Goal: Task Accomplishment & Management: Manage account settings

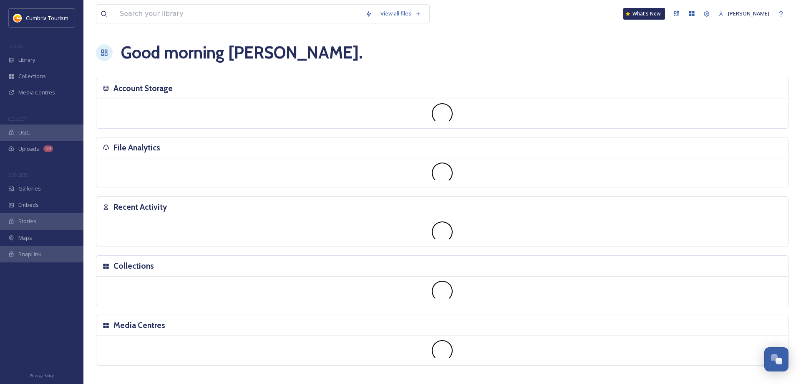
scroll to position [2995, 0]
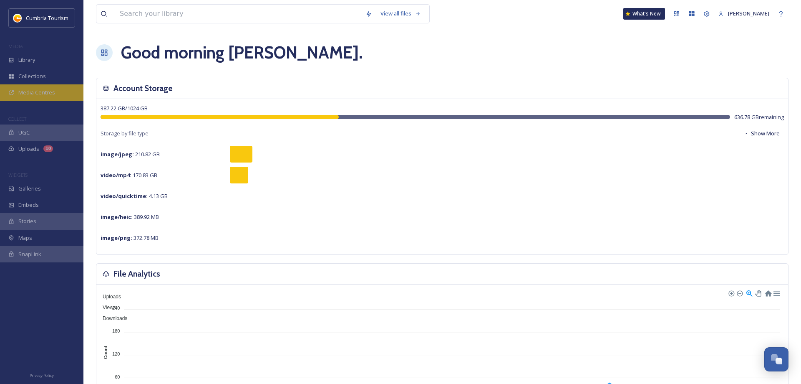
click at [40, 91] on span "Media Centres" at bounding box center [36, 92] width 37 height 8
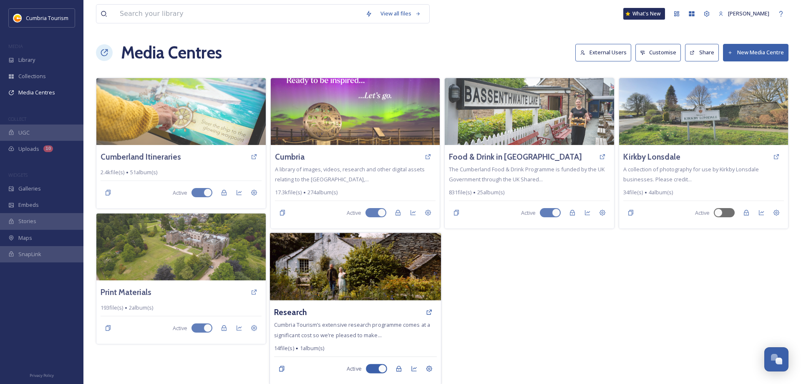
click at [337, 278] on img at bounding box center [355, 266] width 171 height 68
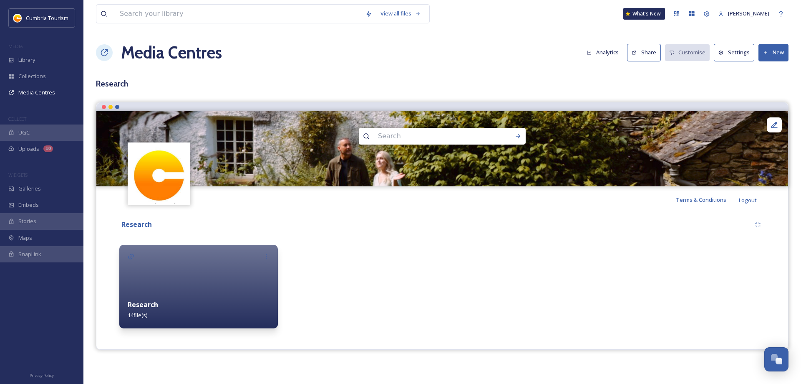
scroll to position [2995, 0]
click at [186, 321] on div "Research 14 file(s)" at bounding box center [198, 309] width 159 height 37
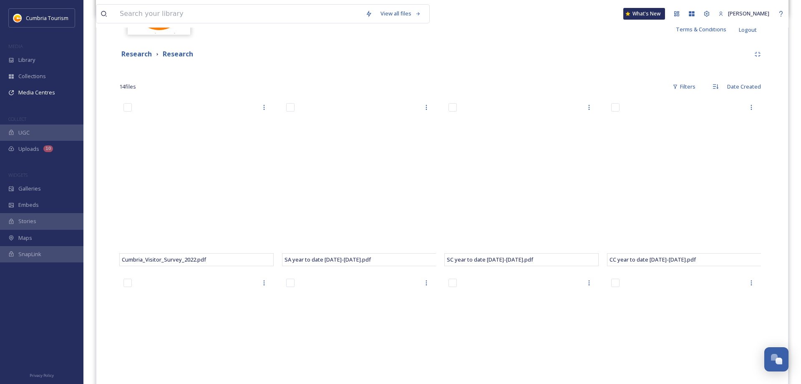
scroll to position [2995, 0]
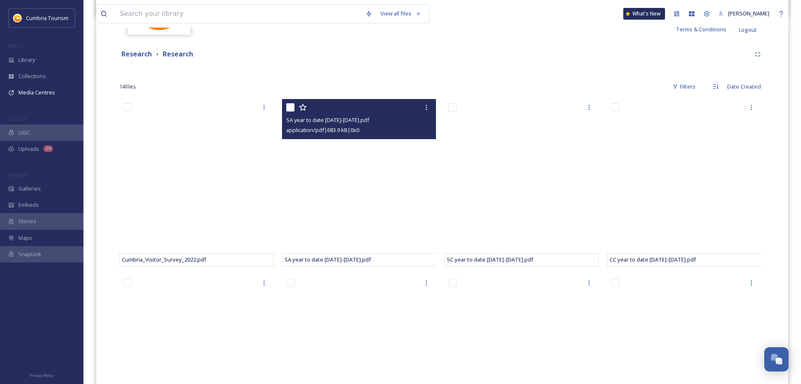
click at [290, 106] on input "checkbox" at bounding box center [290, 107] width 8 height 8
checkbox input "true"
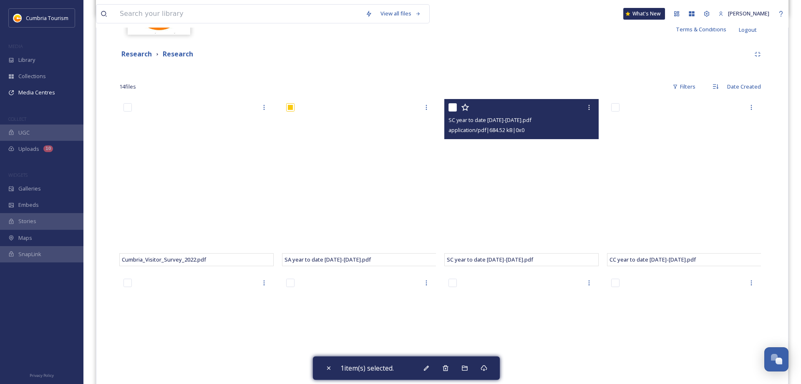
click at [454, 109] on input "checkbox" at bounding box center [453, 107] width 8 height 8
checkbox input "true"
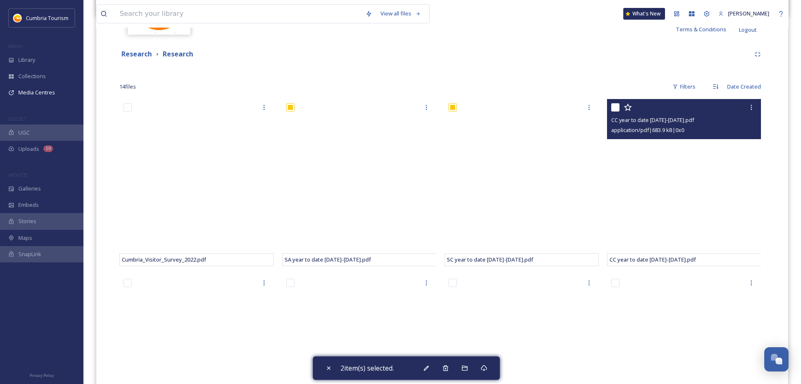
click at [617, 104] on input "checkbox" at bounding box center [615, 107] width 8 height 8
checkbox input "true"
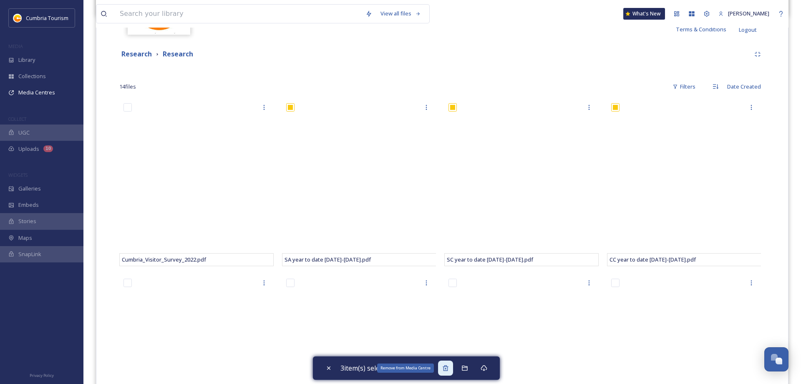
click at [448, 368] on icon at bounding box center [445, 367] width 5 height 5
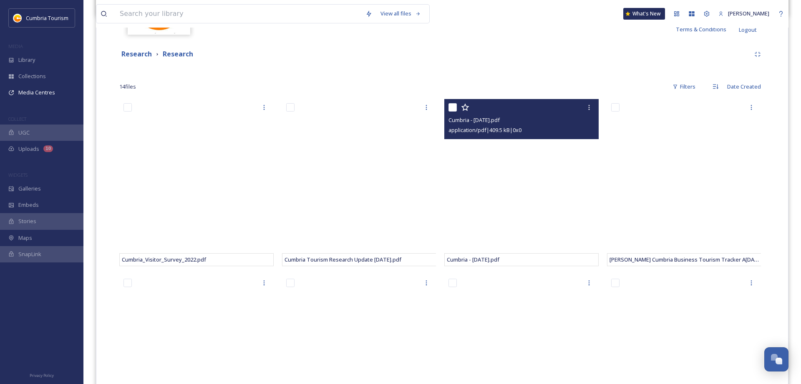
click at [452, 110] on input "checkbox" at bounding box center [453, 107] width 8 height 8
checkbox input "true"
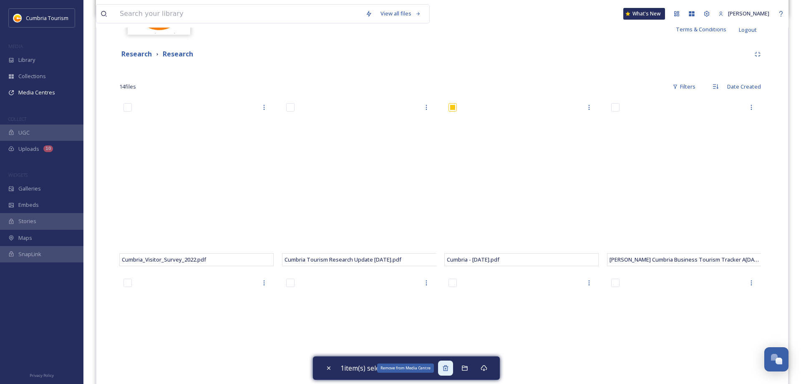
click at [447, 369] on icon at bounding box center [445, 367] width 7 height 7
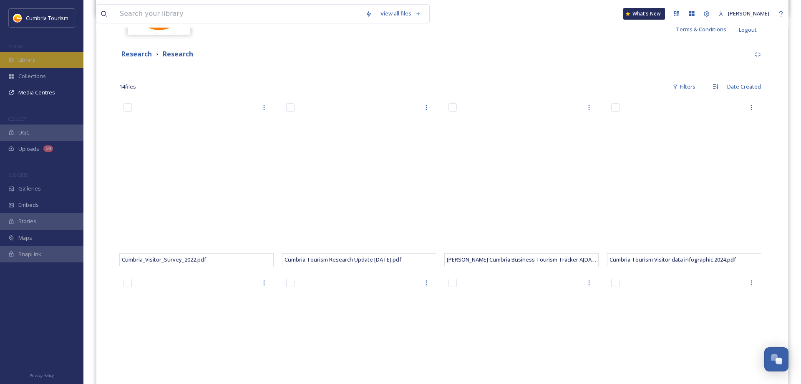
click at [20, 63] on span "Library" at bounding box center [26, 60] width 17 height 8
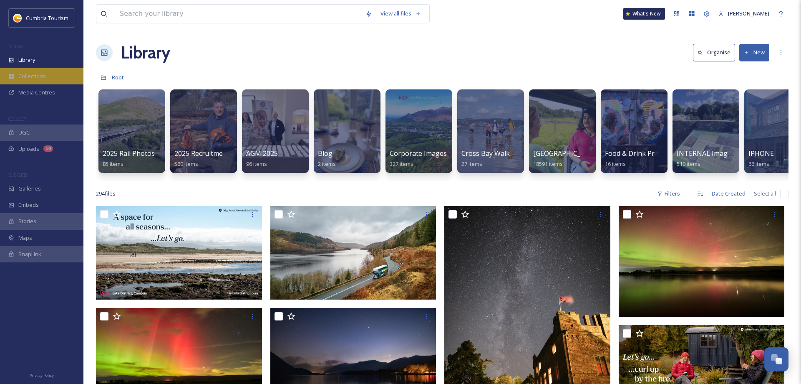
click at [31, 77] on span "Collections" at bounding box center [32, 76] width 28 height 8
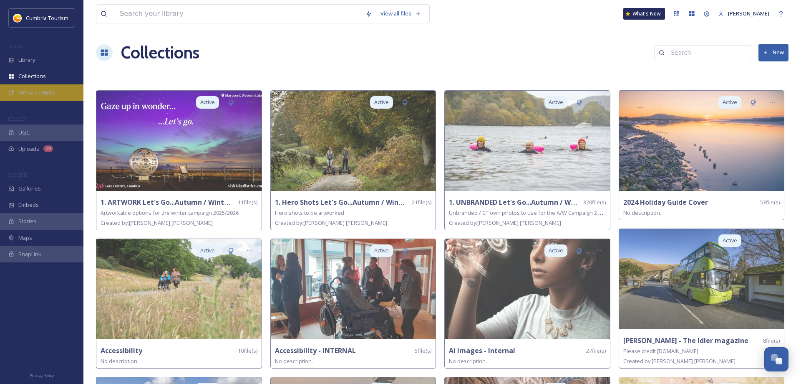
click at [22, 94] on span "Media Centres" at bounding box center [36, 92] width 37 height 8
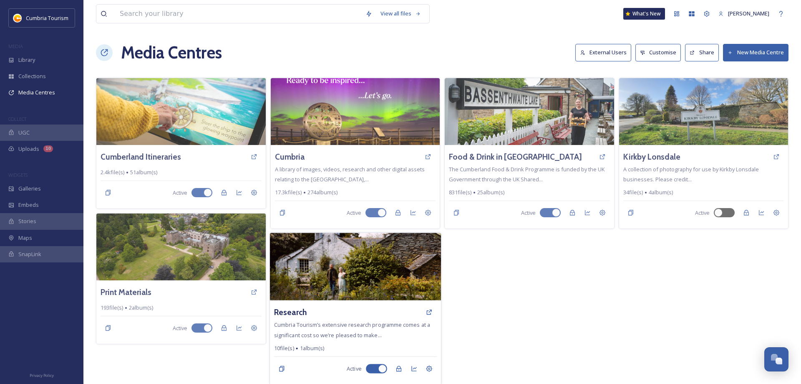
click at [319, 278] on img at bounding box center [355, 266] width 171 height 68
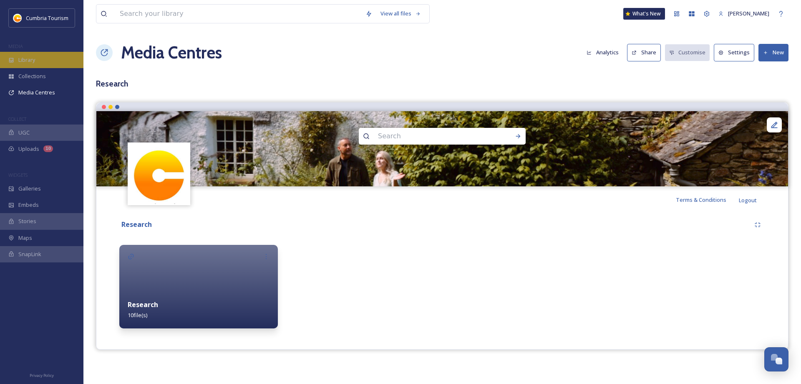
click at [26, 61] on span "Library" at bounding box center [26, 60] width 17 height 8
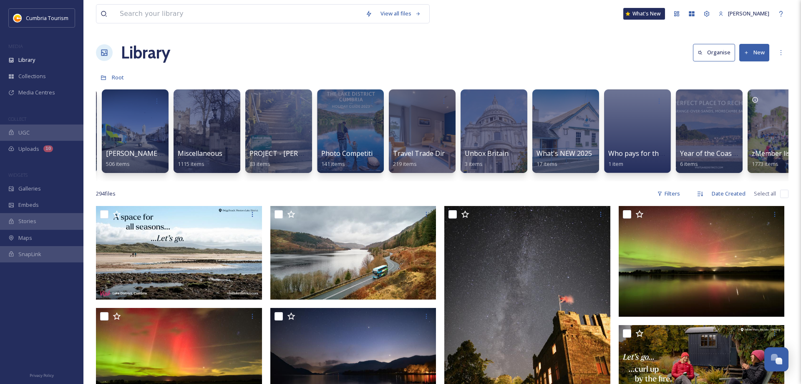
scroll to position [0, 721]
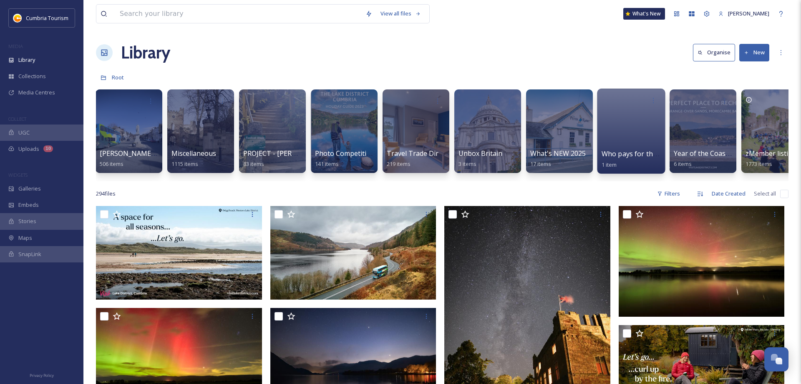
click at [645, 134] on div at bounding box center [631, 130] width 68 height 85
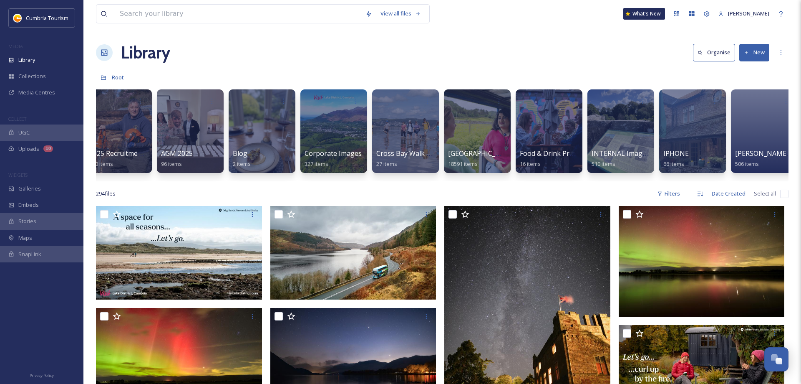
scroll to position [0, 89]
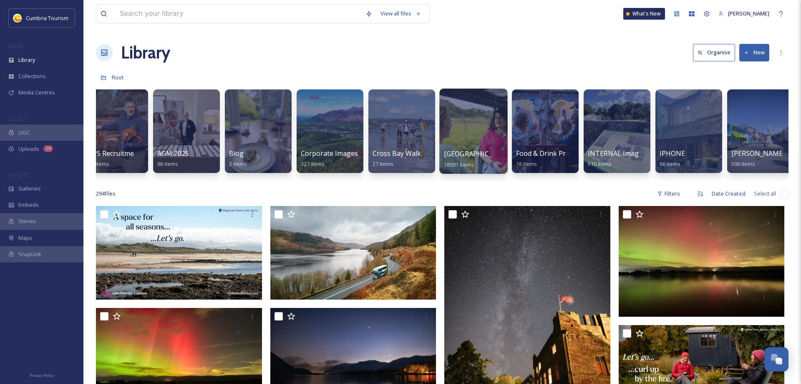
click at [454, 125] on div at bounding box center [473, 130] width 68 height 85
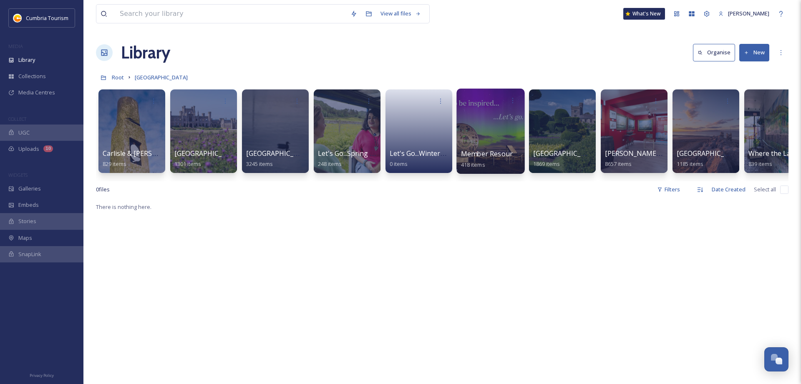
click at [491, 131] on div at bounding box center [491, 130] width 68 height 85
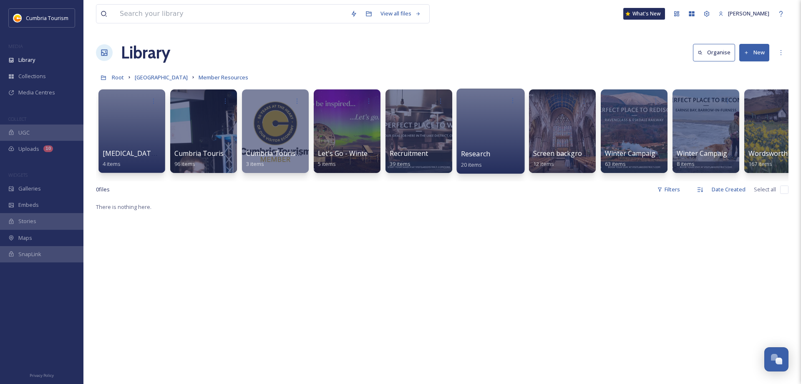
click at [492, 139] on div at bounding box center [491, 130] width 68 height 85
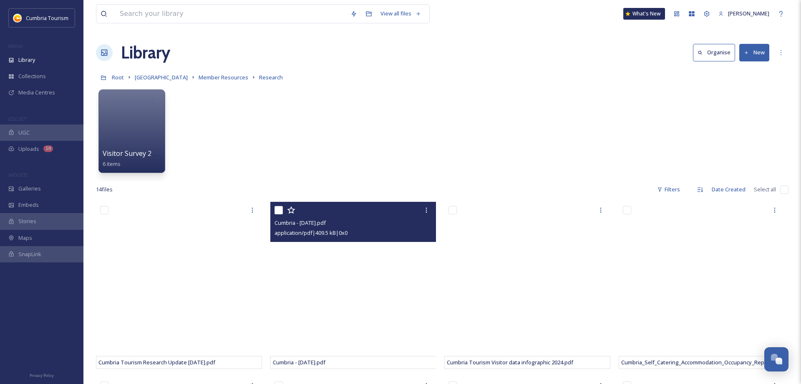
click at [281, 211] on input "checkbox" at bounding box center [279, 210] width 8 height 8
checkbox input "true"
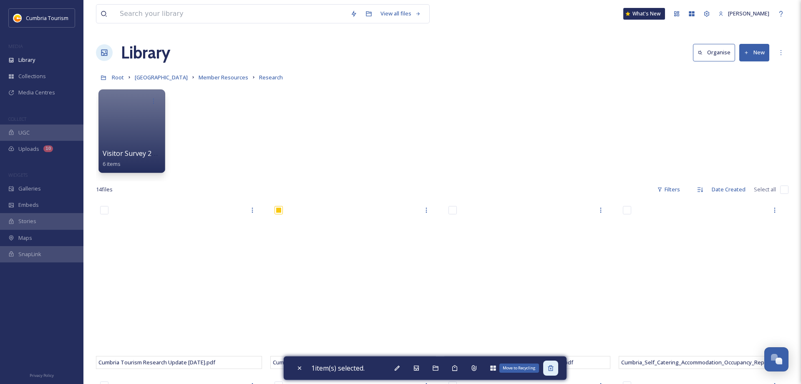
click at [550, 367] on div "Move to Recycling" at bounding box center [550, 367] width 15 height 15
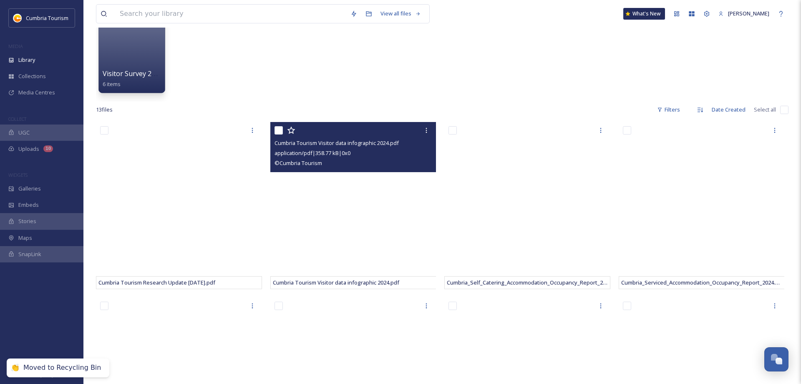
scroll to position [85, 0]
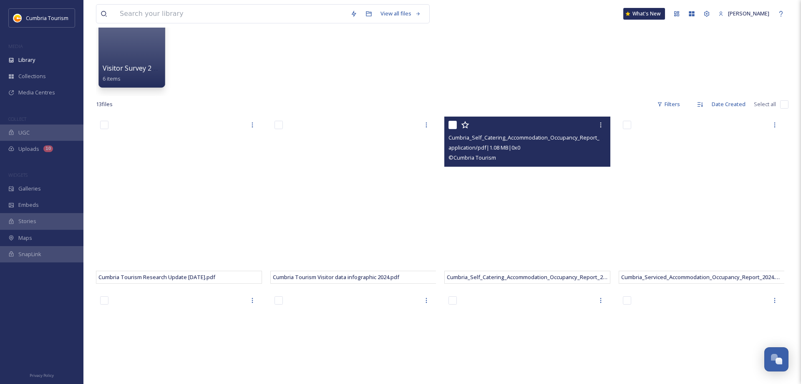
click at [452, 124] on input "checkbox" at bounding box center [453, 125] width 8 height 8
checkbox input "true"
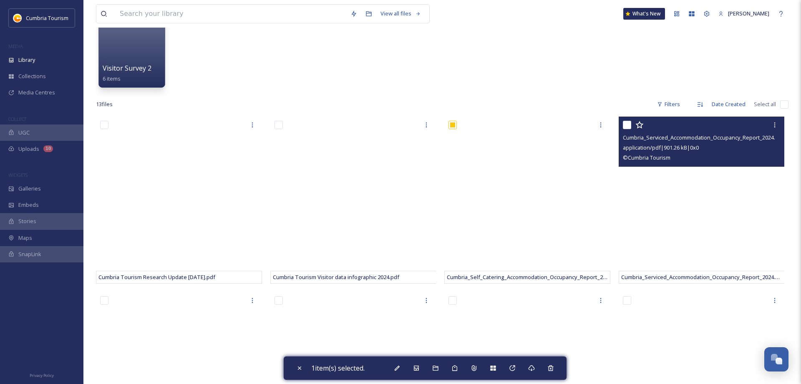
click at [626, 126] on input "checkbox" at bounding box center [627, 125] width 8 height 8
checkbox input "true"
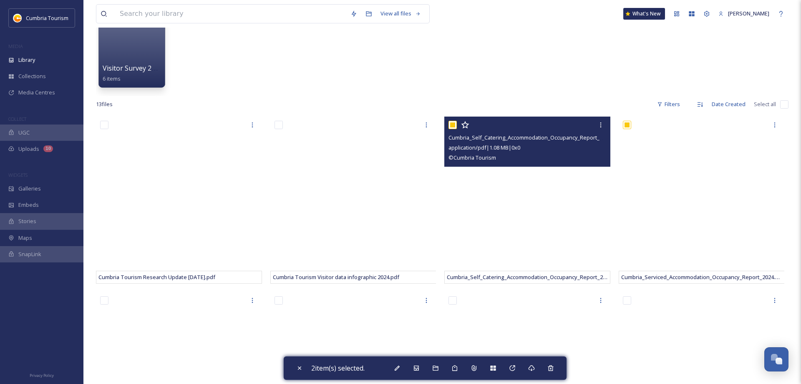
click at [450, 128] on input "checkbox" at bounding box center [453, 125] width 8 height 8
checkbox input "false"
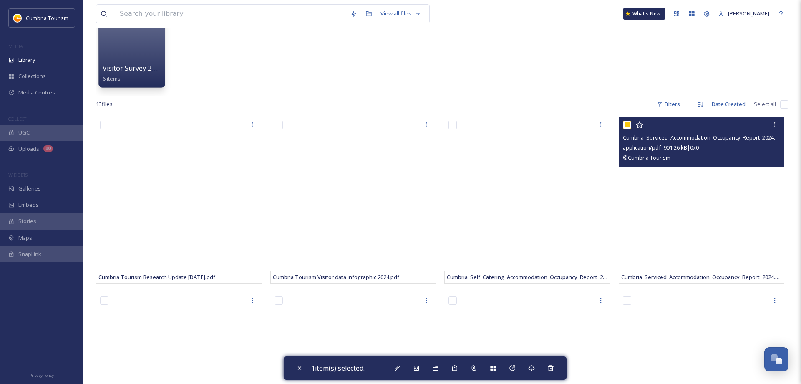
click at [624, 120] on div at bounding box center [703, 124] width 160 height 15
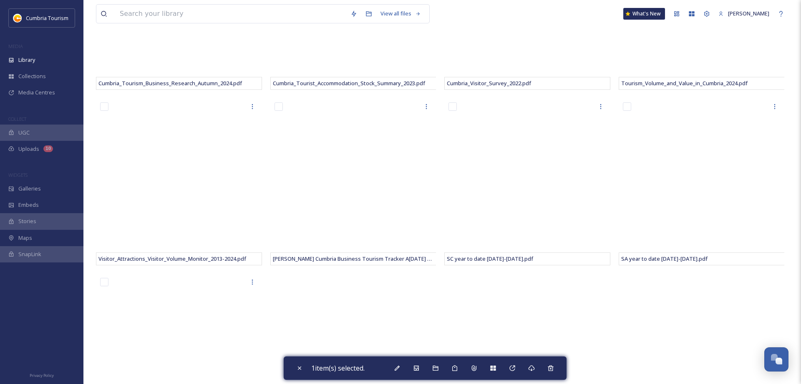
scroll to position [468, 0]
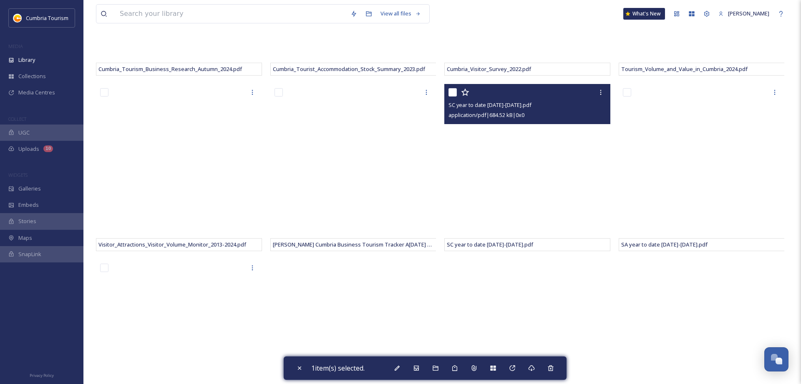
click at [454, 91] on input "checkbox" at bounding box center [453, 92] width 8 height 8
checkbox input "true"
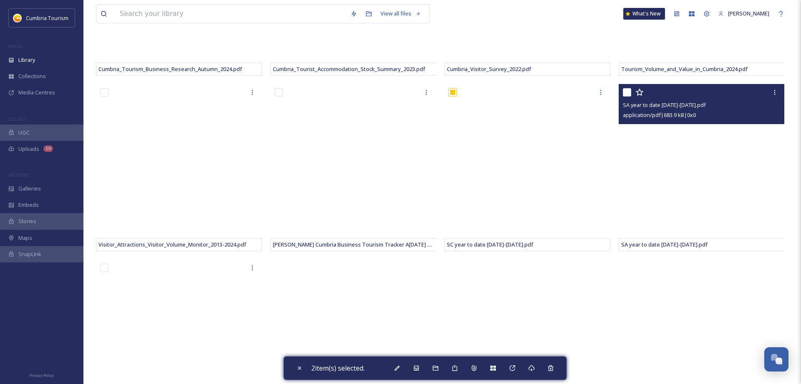
click at [628, 91] on input "checkbox" at bounding box center [627, 92] width 8 height 8
checkbox input "true"
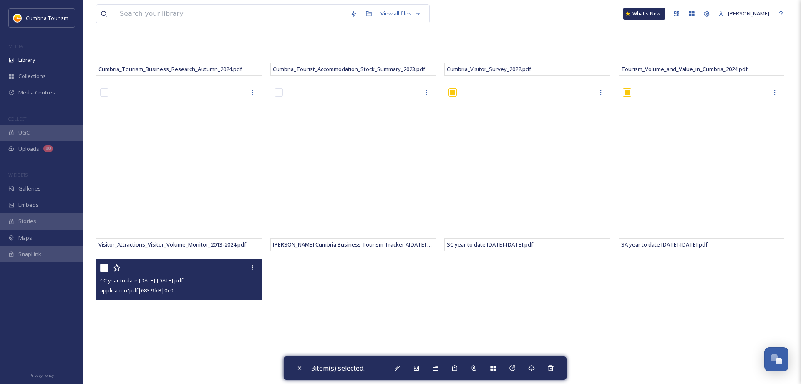
click at [103, 264] on input "checkbox" at bounding box center [104, 267] width 8 height 8
checkbox input "true"
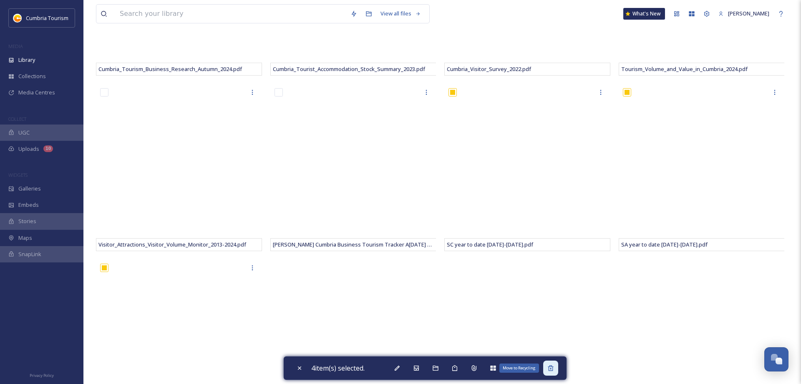
click at [552, 369] on icon at bounding box center [551, 367] width 7 height 7
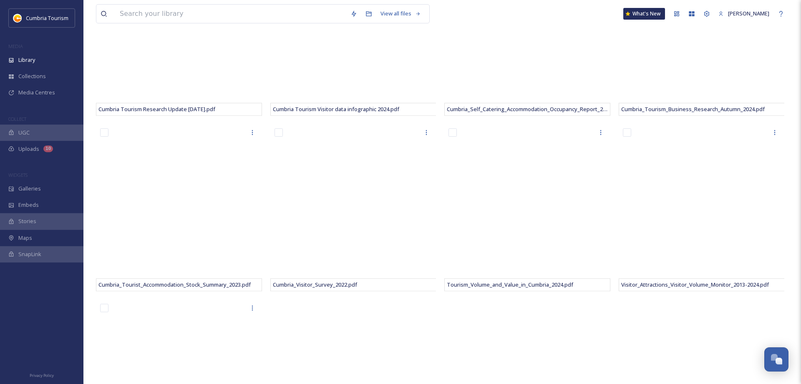
scroll to position [350, 0]
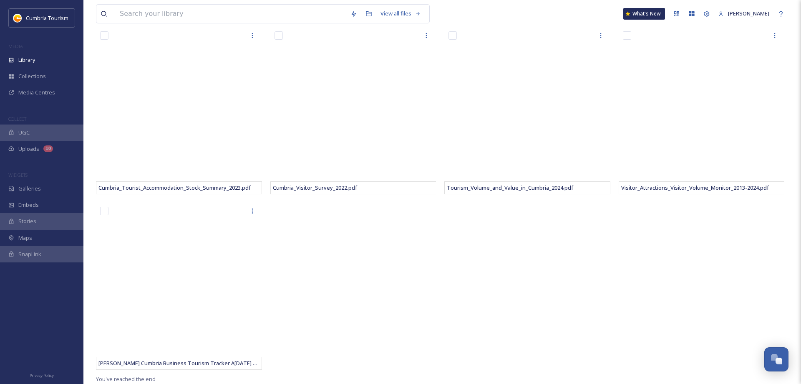
click at [427, 322] on div "Cumbria Tourism Visitor data infographic 2024.pdf Cumbria_Visitor_Survey_2022.p…" at bounding box center [355, 113] width 170 height 522
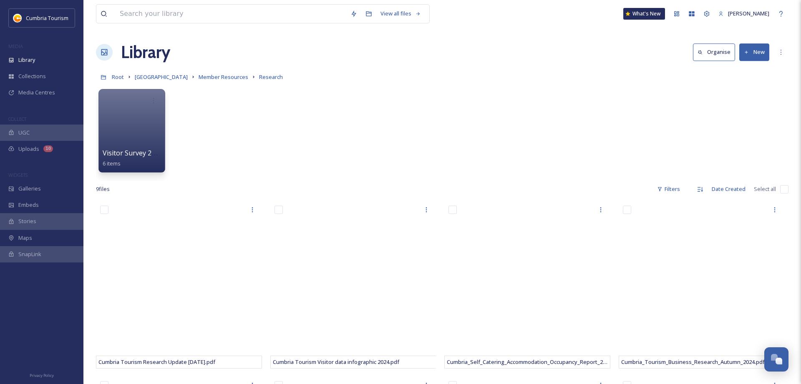
scroll to position [0, 0]
click at [754, 50] on button "New" at bounding box center [755, 52] width 30 height 17
click at [746, 68] on div "File Upload" at bounding box center [745, 72] width 47 height 16
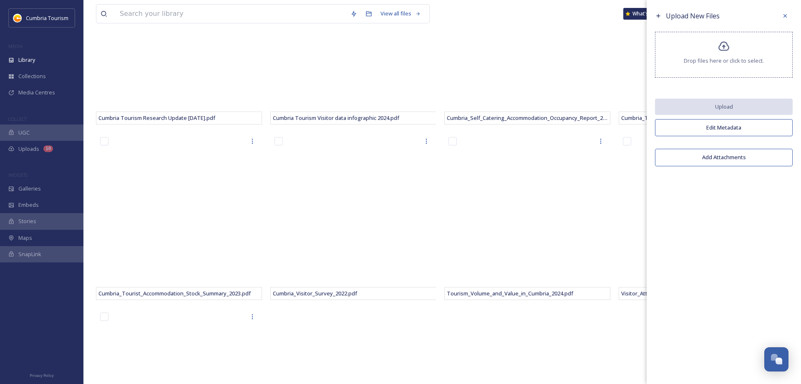
scroll to position [255, 0]
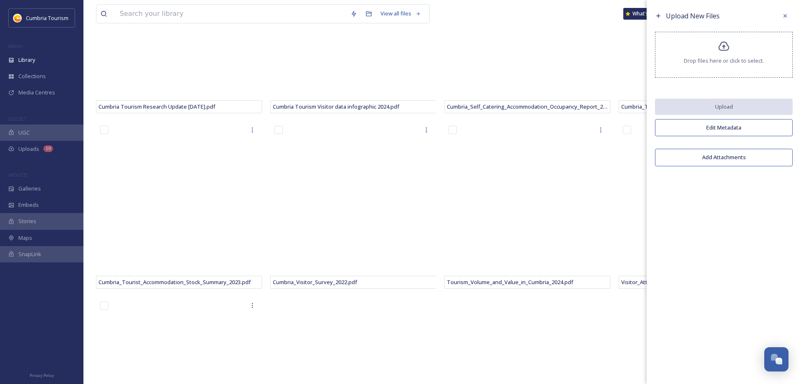
click at [723, 80] on div "Upload New Files Drop files here or click to select. Upload Edit Metadata Add A…" at bounding box center [724, 89] width 154 height 179
click at [718, 68] on div "Drop files here or click to select." at bounding box center [724, 55] width 138 height 46
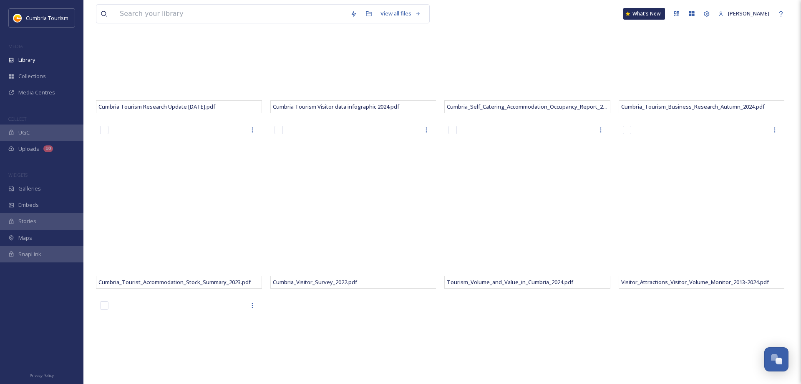
click at [525, 6] on div "View all files What's New [PERSON_NAME]" at bounding box center [442, 14] width 693 height 28
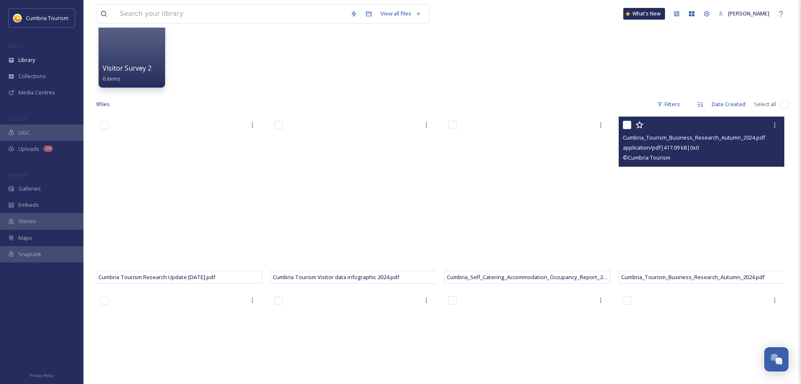
scroll to position [0, 0]
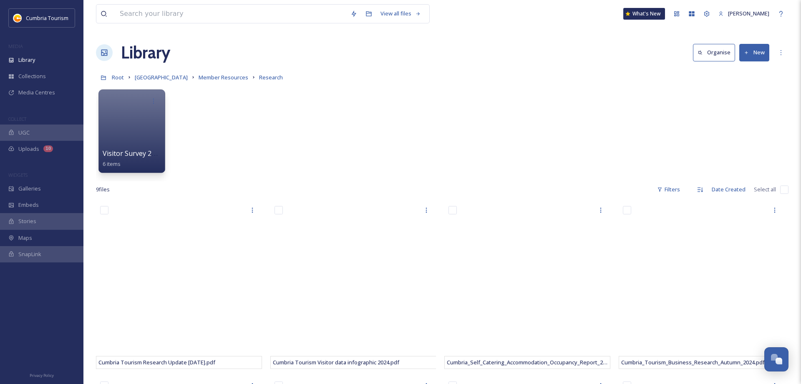
click at [751, 56] on button "New" at bounding box center [755, 52] width 30 height 17
click at [749, 70] on span "File Upload" at bounding box center [751, 72] width 28 height 8
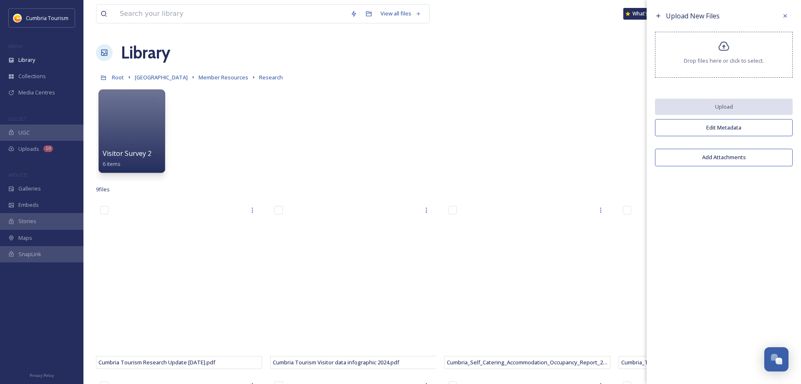
click at [721, 56] on div "Drop files here or click to select." at bounding box center [724, 55] width 138 height 46
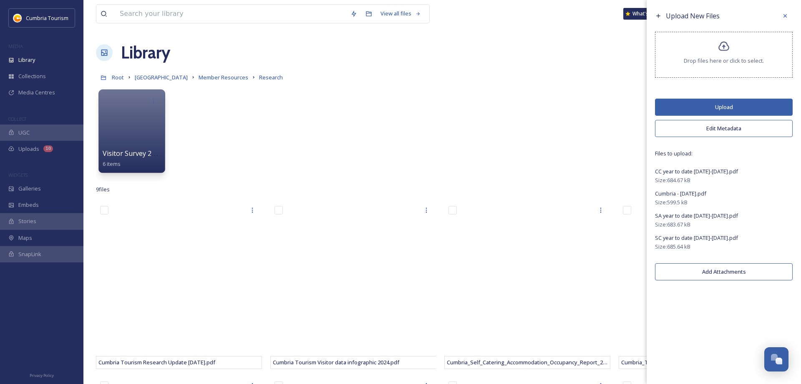
click at [711, 102] on button "Upload" at bounding box center [724, 107] width 138 height 17
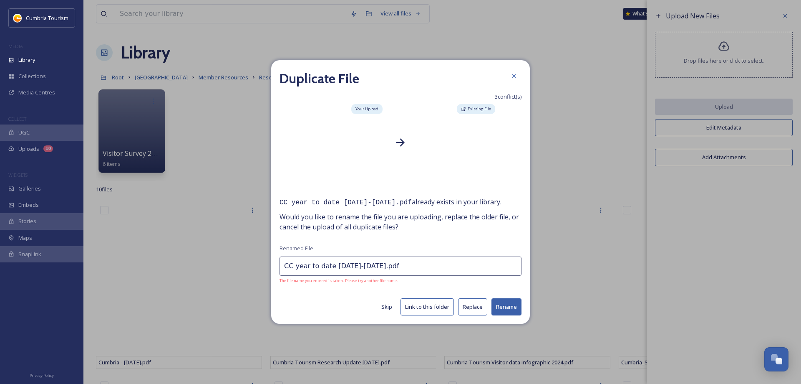
click at [473, 307] on button "Replace" at bounding box center [472, 306] width 29 height 17
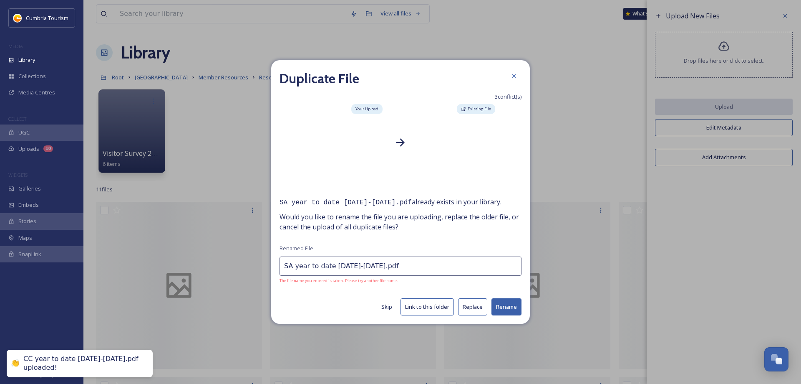
click at [470, 308] on button "Replace" at bounding box center [472, 306] width 29 height 17
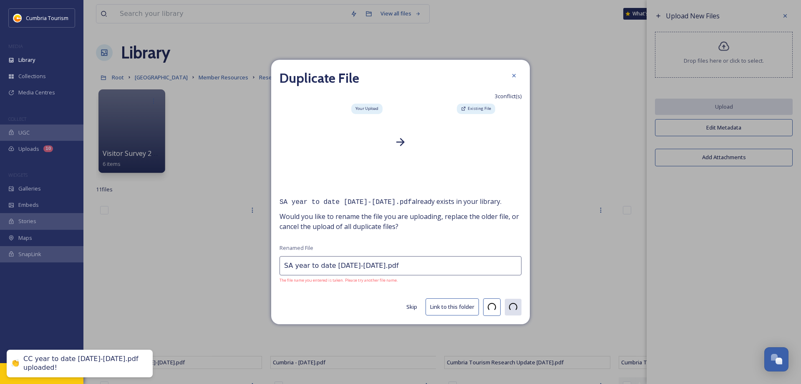
type input "SC year to date [DATE]-[DATE].pdf"
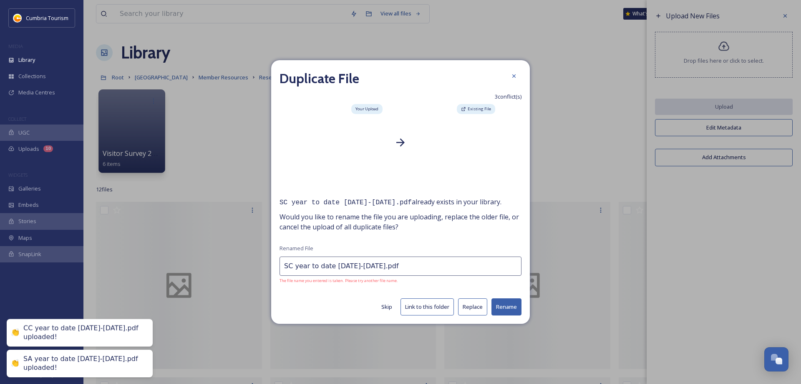
click at [470, 308] on button "Replace" at bounding box center [472, 306] width 29 height 17
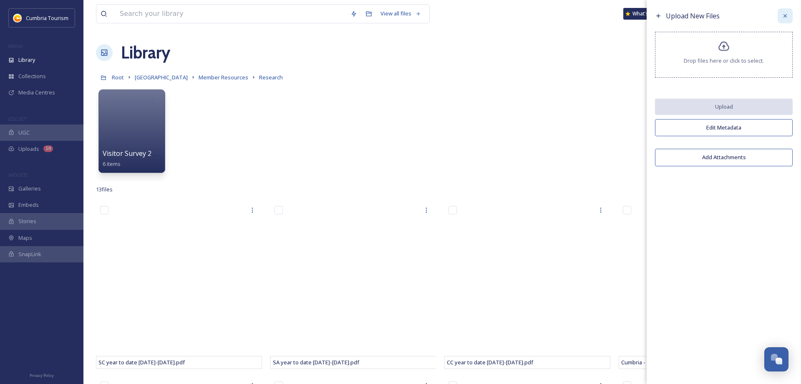
click at [787, 17] on icon at bounding box center [785, 16] width 7 height 7
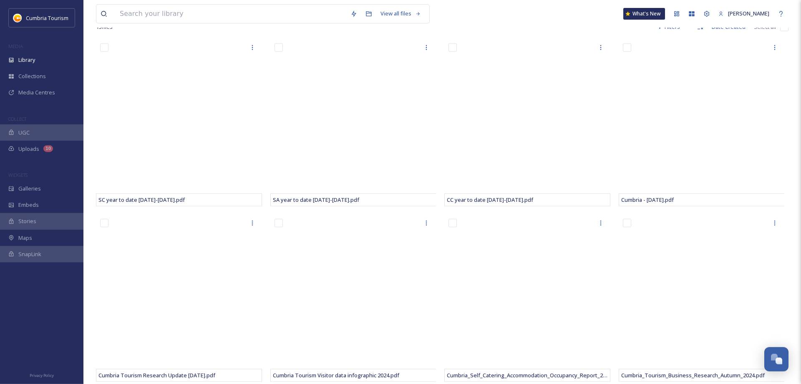
scroll to position [43, 0]
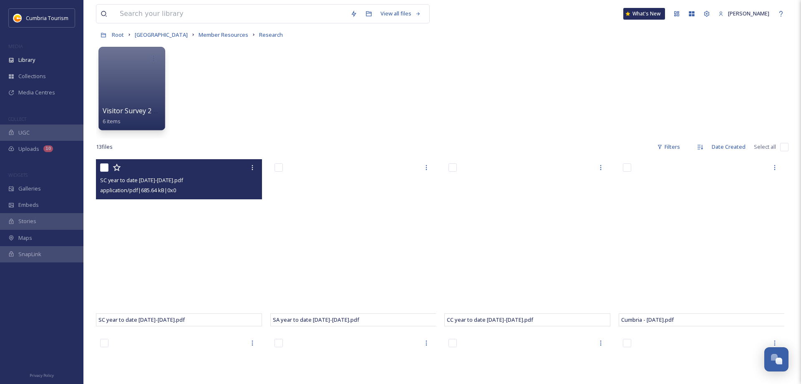
click at [103, 170] on input "checkbox" at bounding box center [104, 167] width 8 height 8
checkbox input "true"
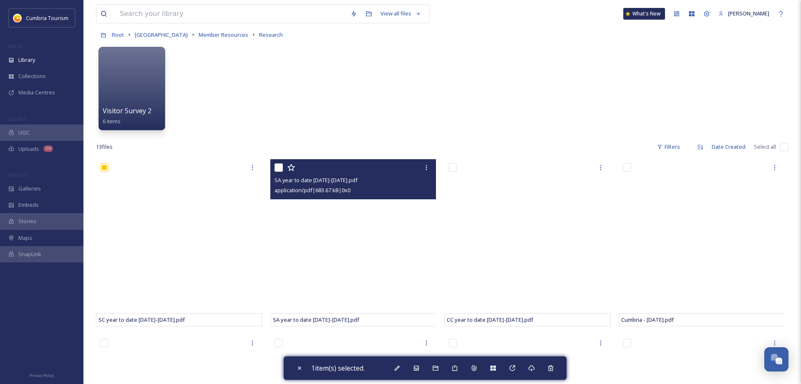
drag, startPoint x: 279, startPoint y: 167, endPoint x: 326, endPoint y: 169, distance: 47.2
click at [279, 167] on input "checkbox" at bounding box center [279, 167] width 8 height 8
checkbox input "true"
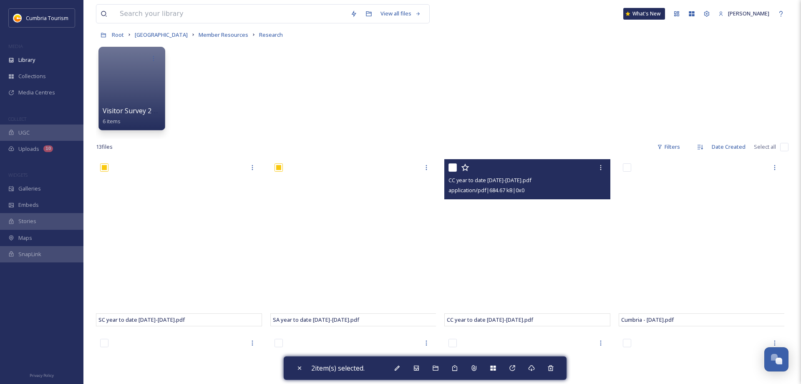
click at [450, 167] on input "checkbox" at bounding box center [453, 167] width 8 height 8
checkbox input "true"
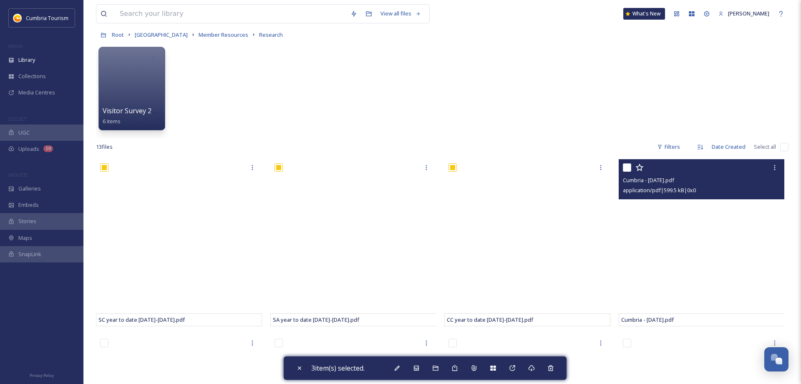
click at [626, 168] on input "checkbox" at bounding box center [627, 167] width 8 height 8
checkbox input "true"
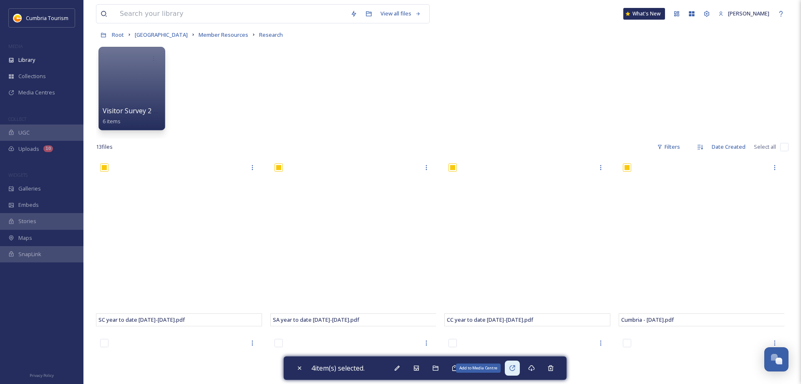
click at [516, 368] on icon at bounding box center [512, 367] width 7 height 7
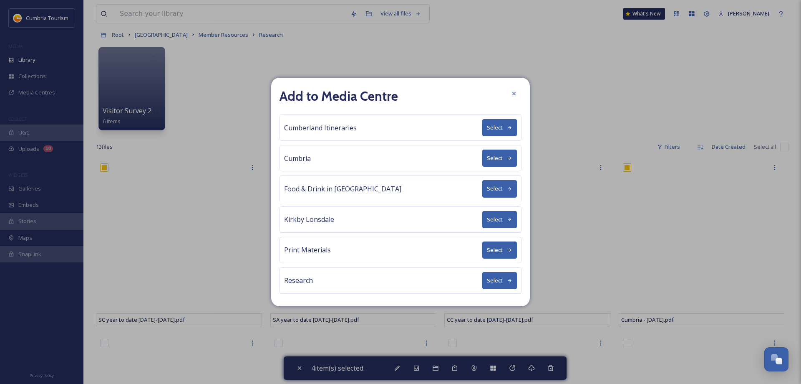
click at [485, 280] on button "Select" at bounding box center [499, 280] width 35 height 17
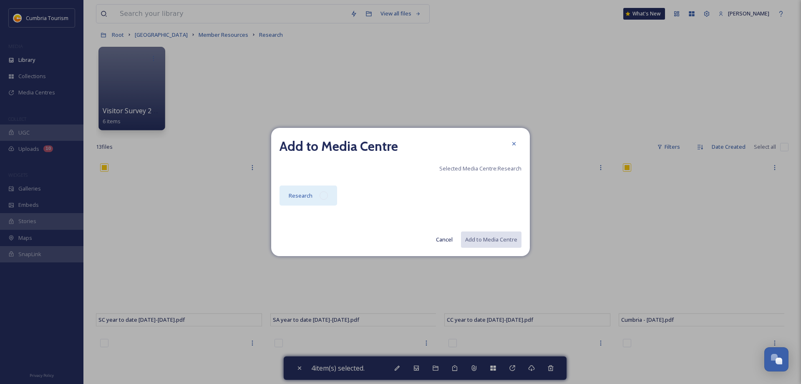
click at [318, 198] on div "Research" at bounding box center [309, 195] width 58 height 20
click at [504, 237] on button "Add to Media Centre" at bounding box center [490, 239] width 61 height 17
checkbox input "false"
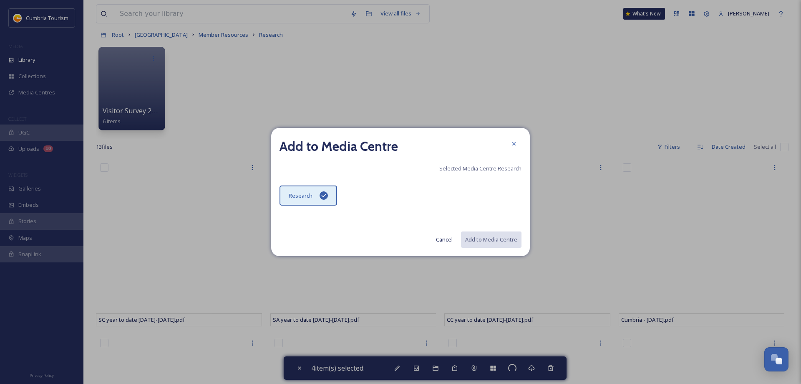
checkbox input "false"
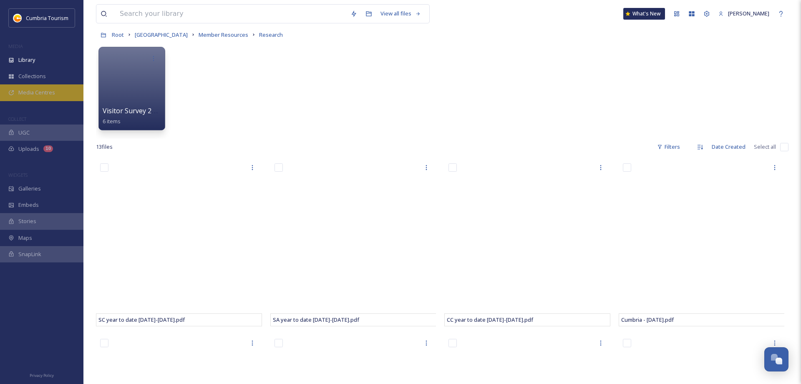
click at [38, 93] on span "Media Centres" at bounding box center [36, 92] width 37 height 8
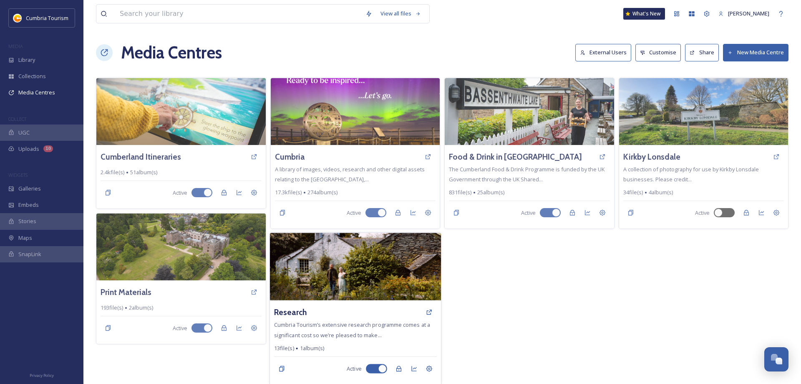
click at [332, 290] on img at bounding box center [355, 266] width 171 height 68
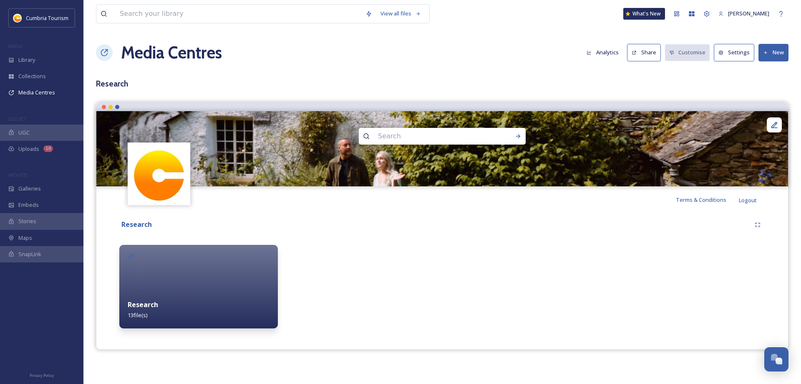
click at [164, 311] on div "Research 13 file(s)" at bounding box center [198, 309] width 159 height 37
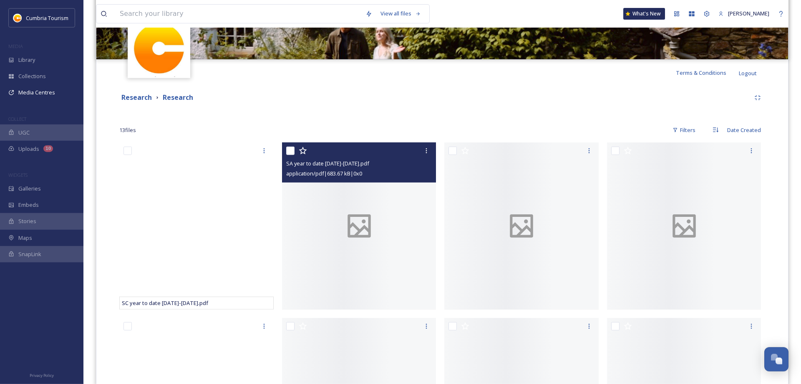
scroll to position [128, 0]
